Goal: Find specific fact: Find specific fact

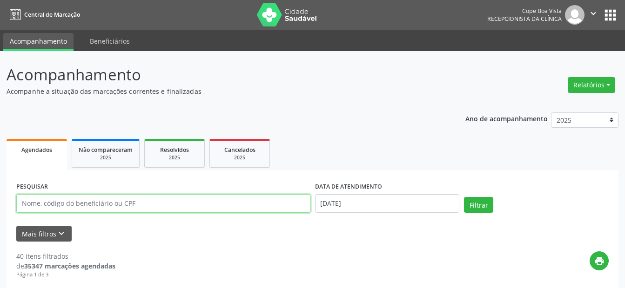
click at [66, 196] on input "text" at bounding box center [163, 203] width 294 height 19
type input "edson"
click at [464, 197] on button "Filtrar" at bounding box center [478, 205] width 29 height 16
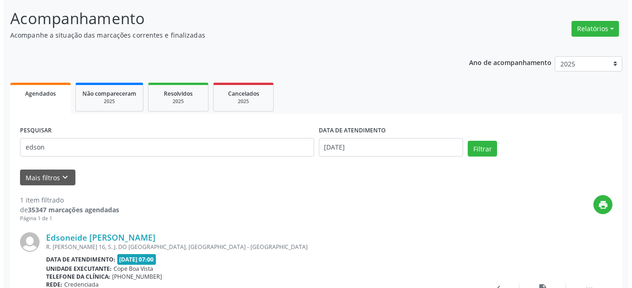
scroll to position [149, 0]
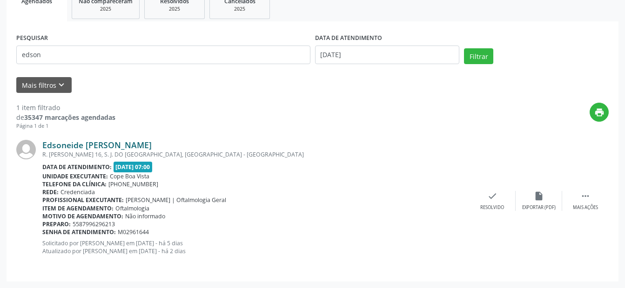
click at [120, 146] on link "Edsoneide [PERSON_NAME]" at bounding box center [96, 145] width 109 height 10
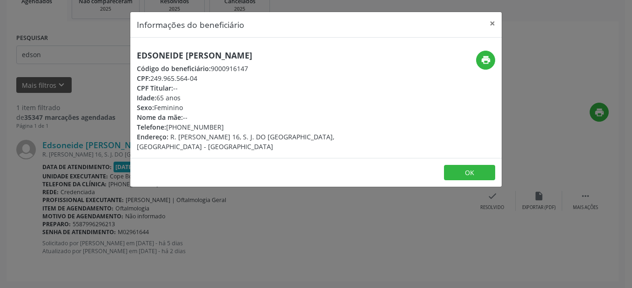
click at [169, 56] on h5 "Edsoneide [PERSON_NAME]" at bounding box center [254, 56] width 234 height 10
copy div "Edsoneide [PERSON_NAME]"
drag, startPoint x: 181, startPoint y: 127, endPoint x: 218, endPoint y: 127, distance: 36.8
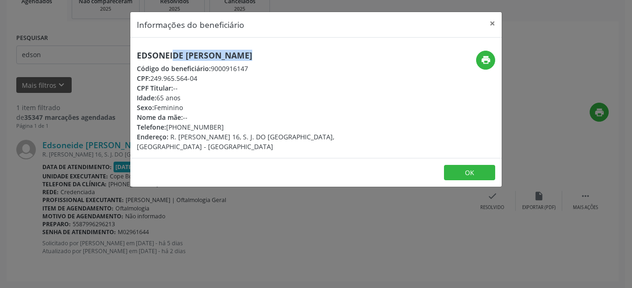
click at [218, 127] on div "Telefone: [PHONE_NUMBER]" at bounding box center [254, 127] width 234 height 10
copy div "99629-6213"
drag, startPoint x: 153, startPoint y: 79, endPoint x: 198, endPoint y: 77, distance: 45.2
click at [198, 77] on div "CPF: 249.965.564-04" at bounding box center [254, 79] width 234 height 10
copy div "249.965.564-04"
